Goal: Register for event/course

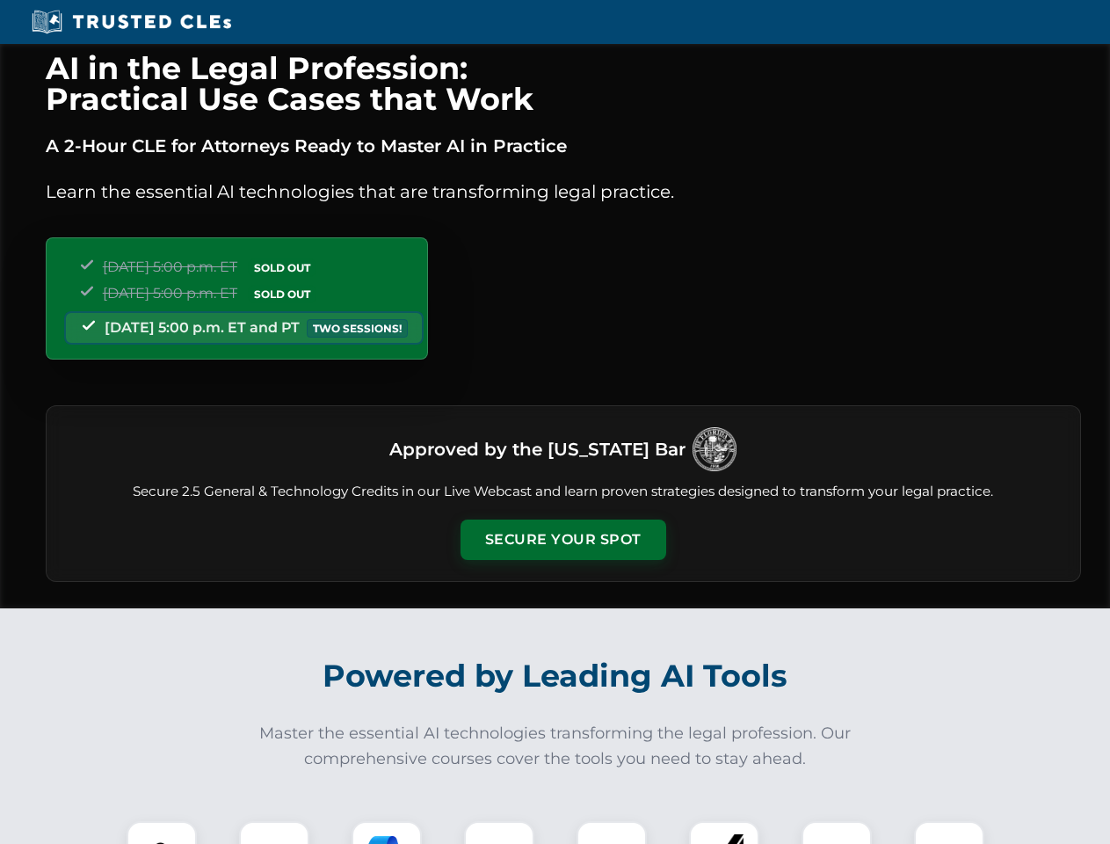
click at [563, 540] on button "Secure Your Spot" at bounding box center [564, 539] width 206 height 40
click at [162, 832] on img at bounding box center [161, 856] width 51 height 51
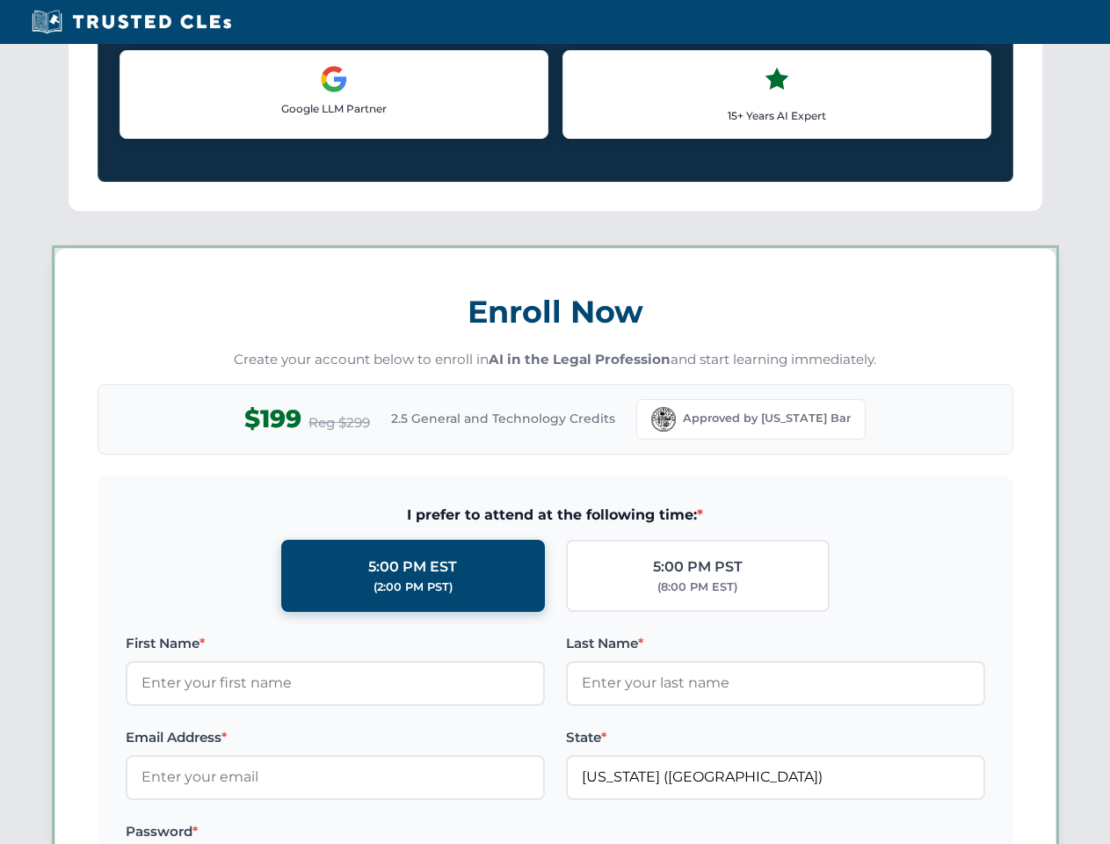
click at [387, 832] on label "Password *" at bounding box center [335, 831] width 419 height 21
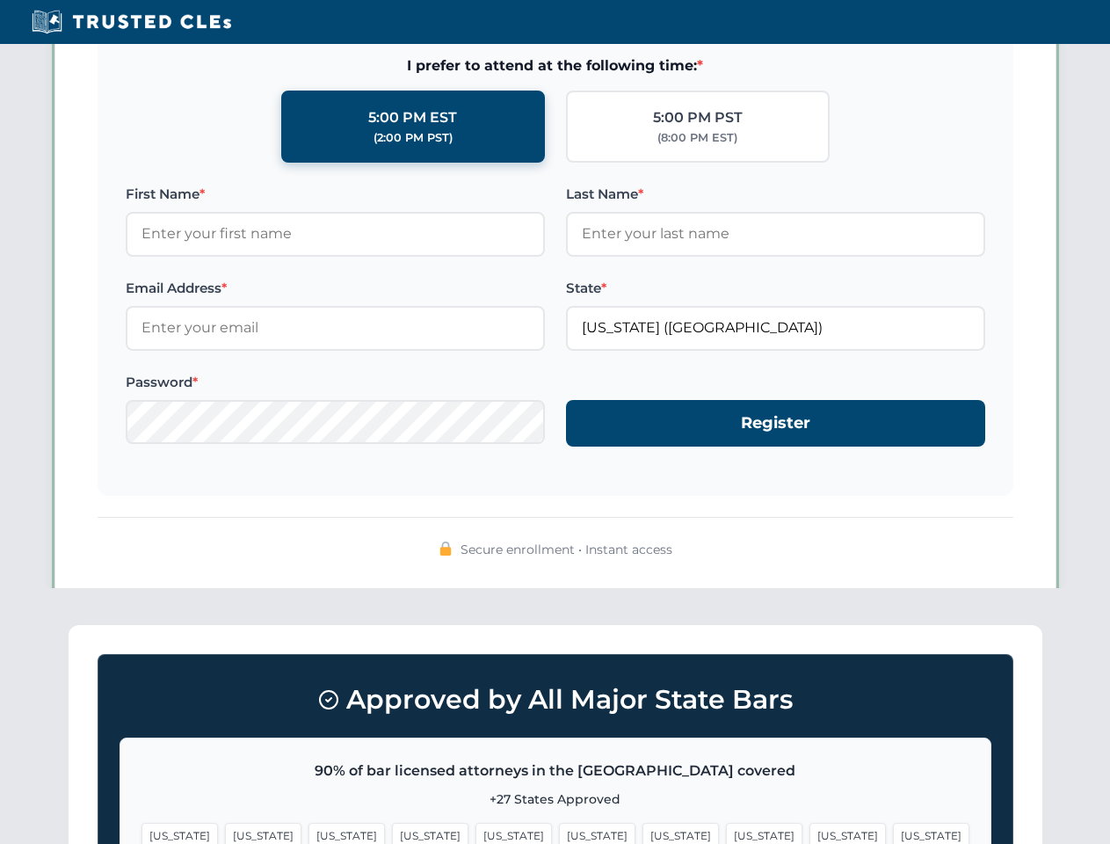
click at [809, 832] on span "[US_STATE]" at bounding box center [847, 835] width 76 height 25
